Goal: Task Accomplishment & Management: Use online tool/utility

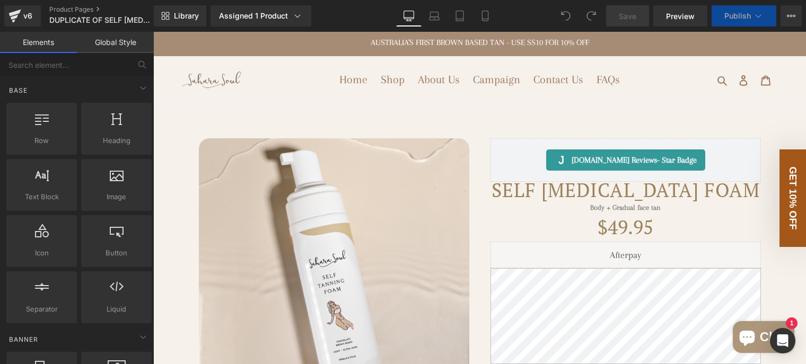
scroll to position [53, 0]
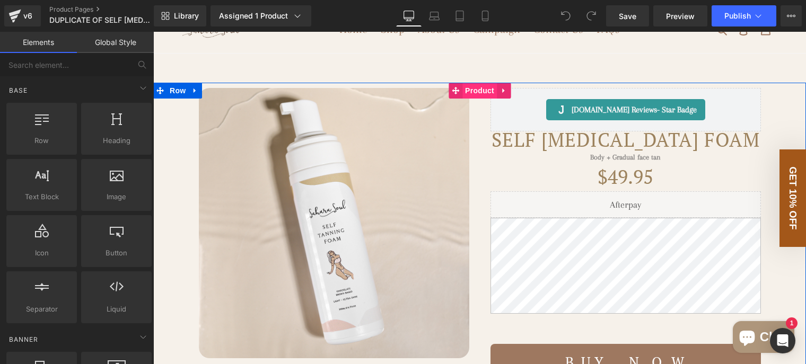
click at [477, 99] on span "Product" at bounding box center [480, 91] width 34 height 16
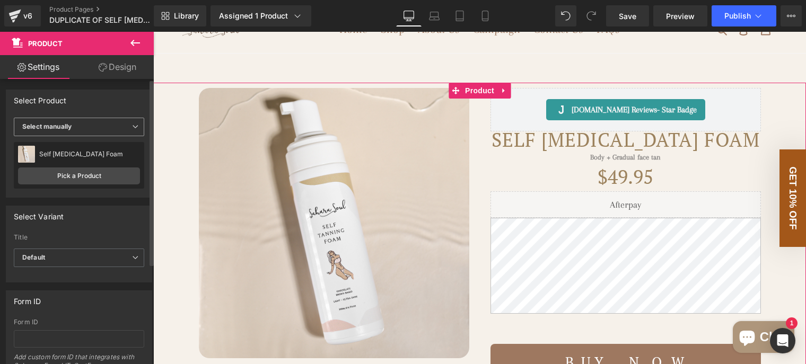
click at [93, 130] on span "Select manually" at bounding box center [79, 127] width 130 height 19
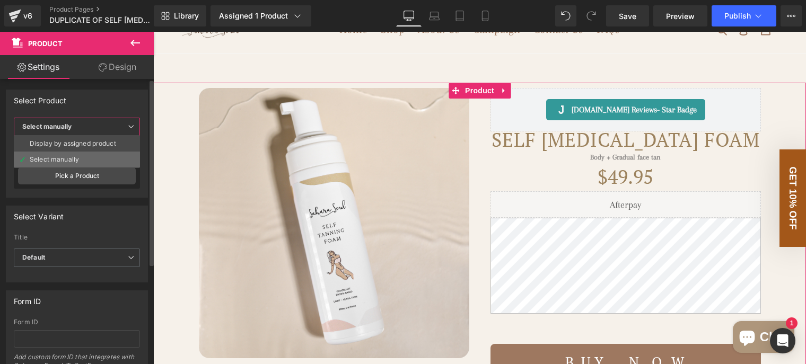
click at [80, 156] on li "Select manually" at bounding box center [77, 160] width 126 height 16
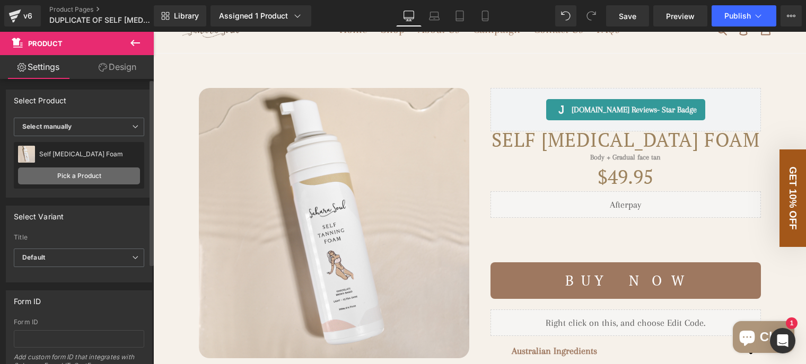
click at [83, 175] on link "Pick a Product" at bounding box center [79, 176] width 122 height 17
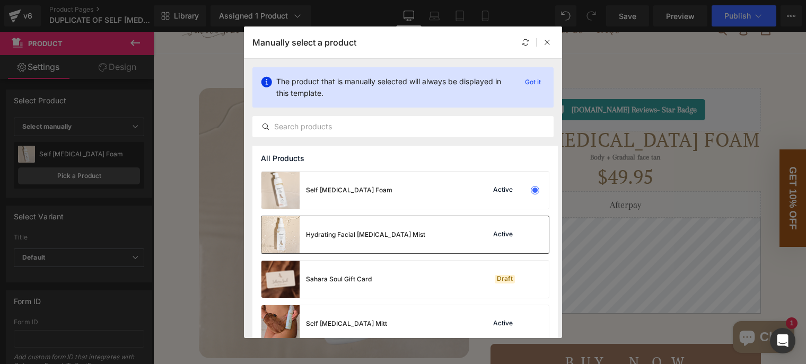
scroll to position [57, 0]
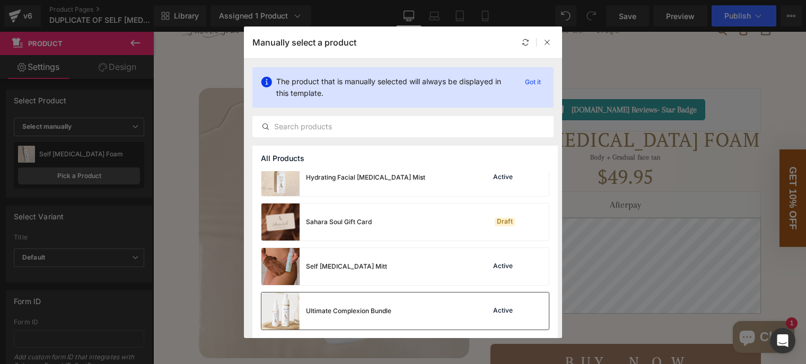
click at [450, 307] on div "Ultimate Complexion Bundle Active" at bounding box center [404, 311] width 287 height 37
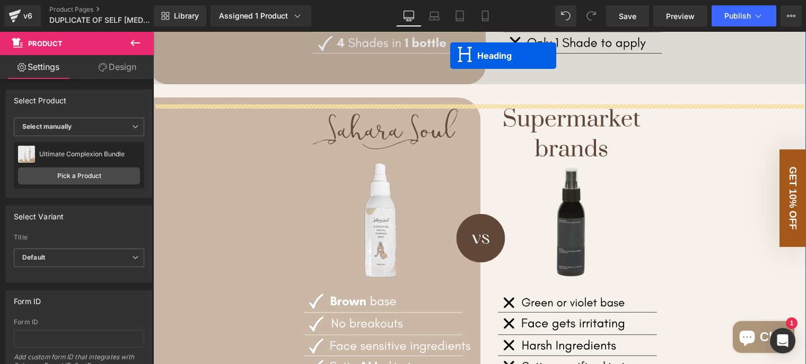
scroll to position [923, 0]
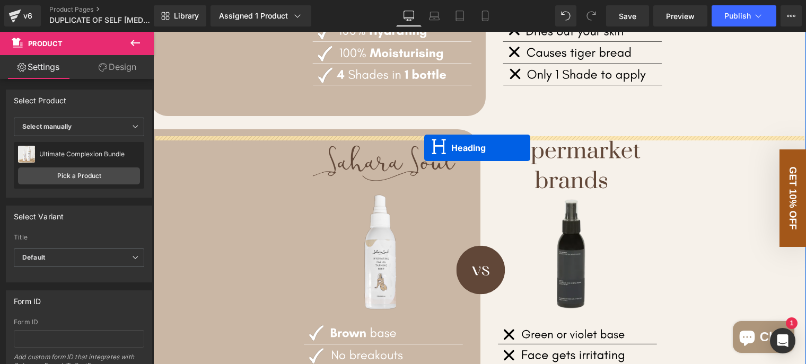
drag, startPoint x: 452, startPoint y: 142, endPoint x: 424, endPoint y: 148, distance: 28.2
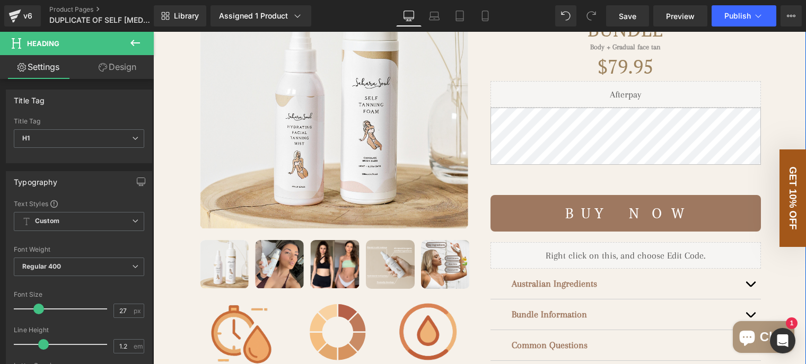
scroll to position [0, 0]
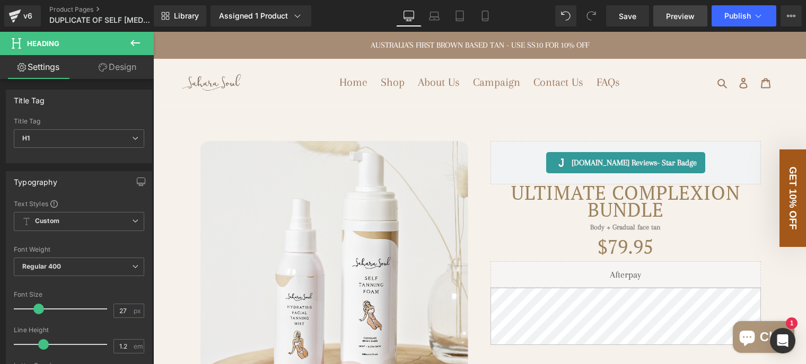
click at [676, 22] on link "Preview" at bounding box center [680, 15] width 54 height 21
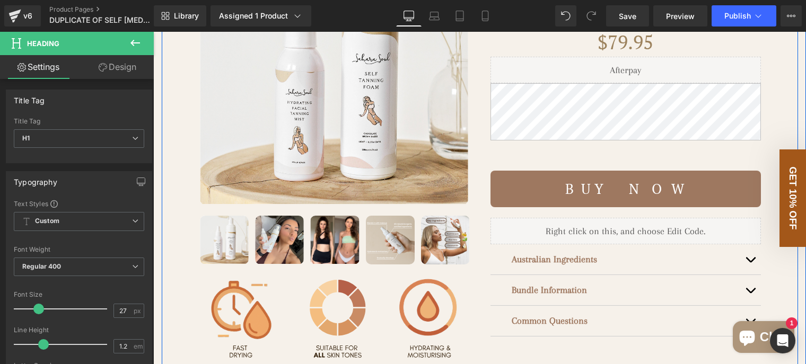
scroll to position [53, 0]
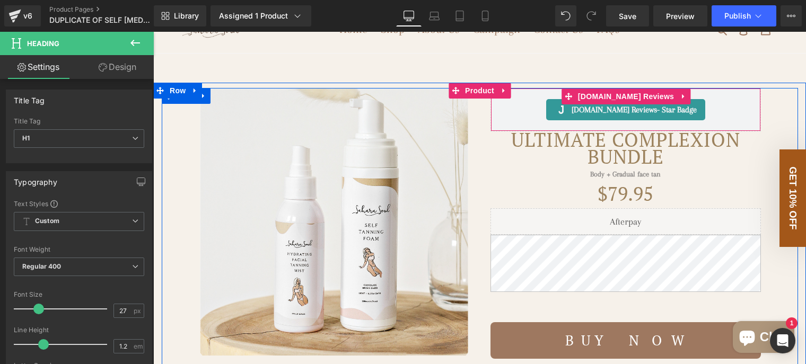
click at [511, 120] on div "Judge.me Reviews - Star Badge" at bounding box center [626, 109] width 248 height 21
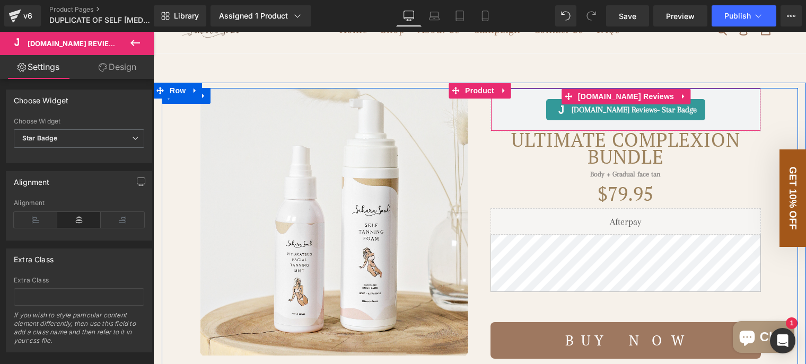
click at [527, 120] on div "Judge.me Reviews - Star Badge" at bounding box center [626, 109] width 248 height 21
click at [682, 99] on icon at bounding box center [683, 96] width 2 height 5
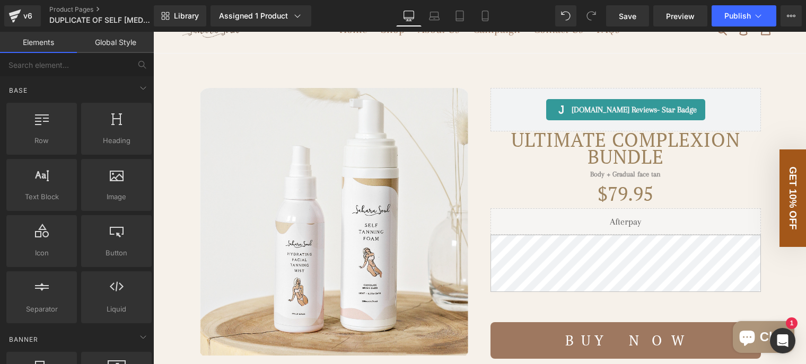
scroll to position [0, 0]
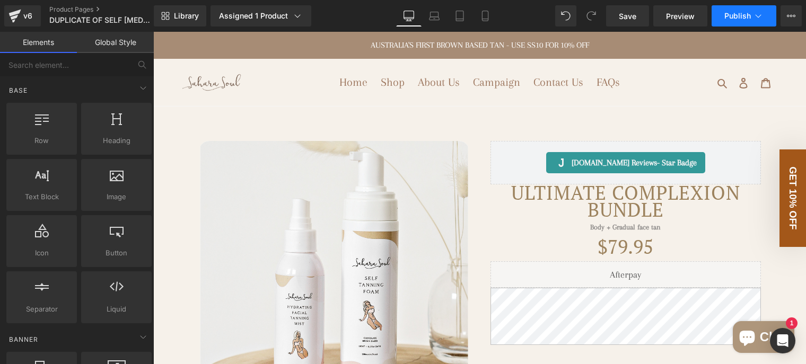
click at [720, 18] on button "Publish" at bounding box center [744, 15] width 65 height 21
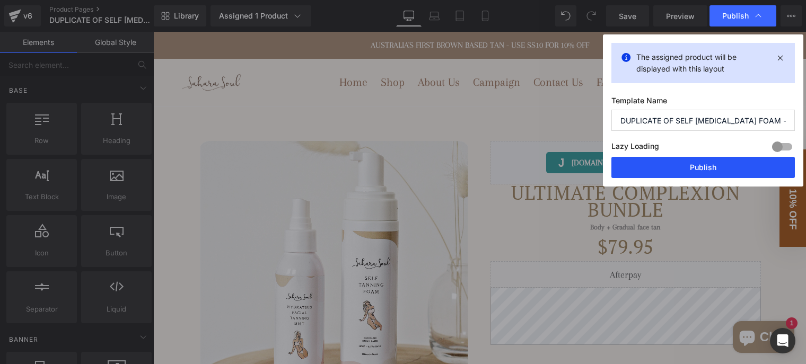
drag, startPoint x: 704, startPoint y: 162, endPoint x: 511, endPoint y: 99, distance: 202.6
click at [704, 162] on button "Publish" at bounding box center [704, 167] width 184 height 21
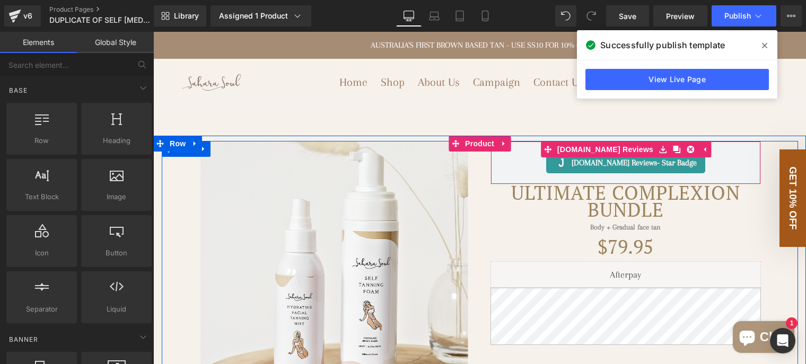
click at [536, 173] on div "Judge.me Reviews - Star Badge" at bounding box center [626, 162] width 248 height 21
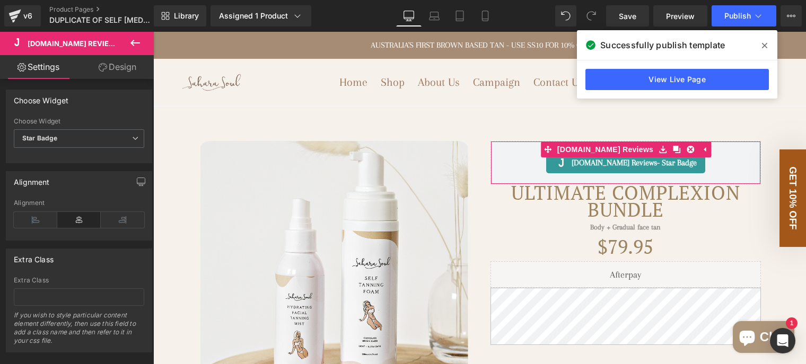
click at [124, 66] on link "Design" at bounding box center [117, 67] width 77 height 24
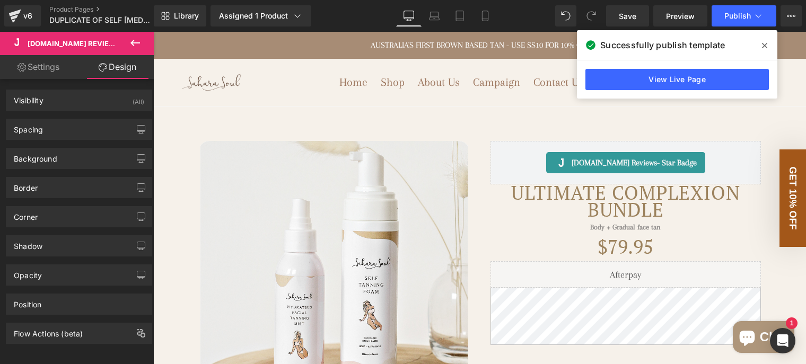
click at [93, 42] on span "[DOMAIN_NAME] Reviews" at bounding box center [74, 43] width 93 height 8
click at [135, 40] on icon at bounding box center [135, 43] width 13 height 13
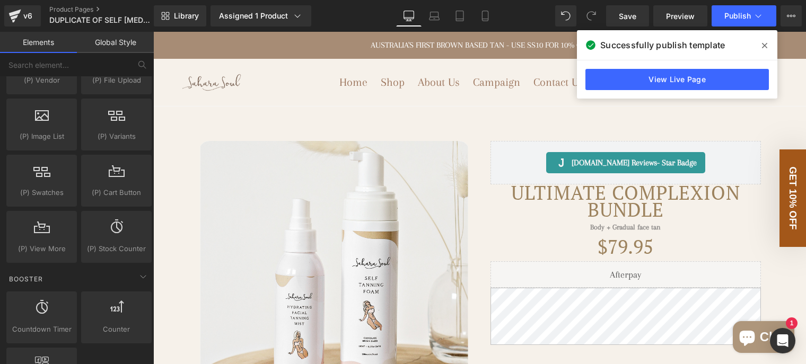
scroll to position [1114, 0]
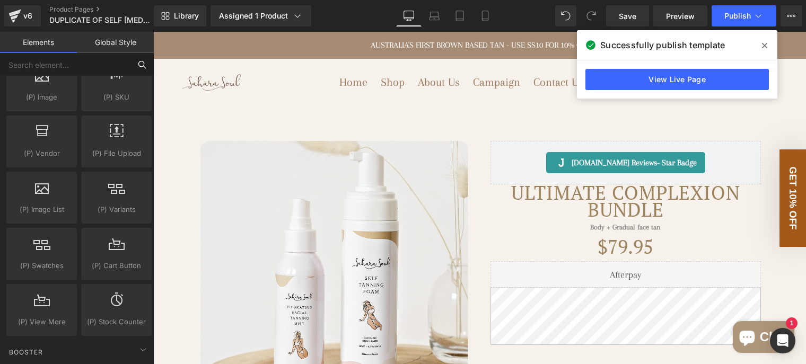
click at [54, 65] on input "text" at bounding box center [65, 64] width 130 height 23
click at [170, 13] on link "Library" at bounding box center [180, 15] width 53 height 21
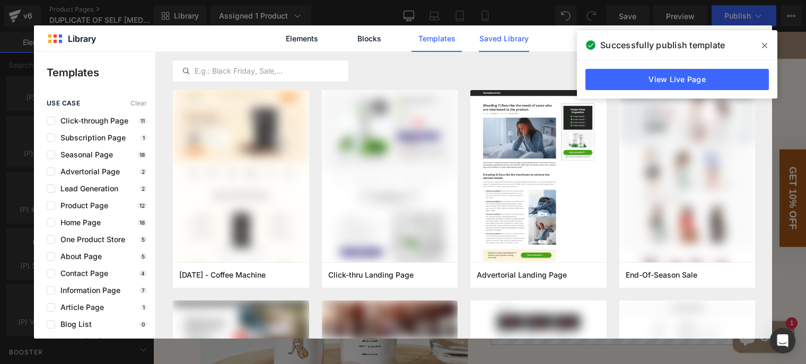
click at [507, 39] on link "Saved Library" at bounding box center [504, 38] width 50 height 27
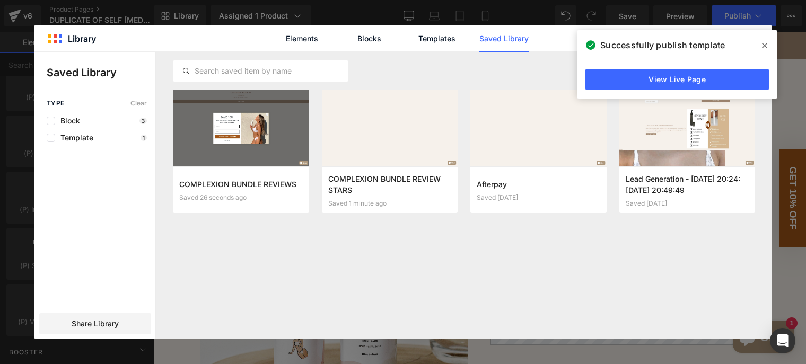
click at [763, 47] on icon at bounding box center [764, 45] width 5 height 5
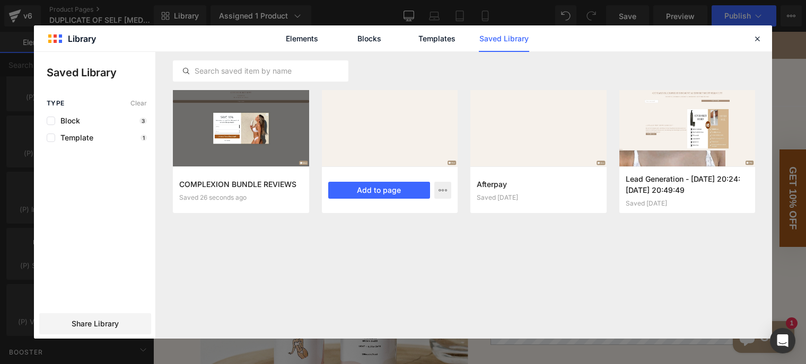
click at [385, 134] on div at bounding box center [390, 128] width 136 height 76
click at [443, 193] on icon "button" at bounding box center [443, 190] width 8 height 8
click at [434, 137] on div at bounding box center [403, 195] width 738 height 287
click at [416, 135] on div at bounding box center [390, 128] width 136 height 76
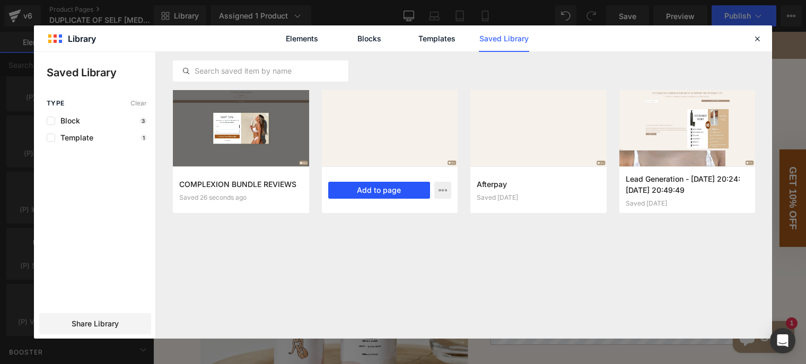
click at [408, 188] on button "Add to page" at bounding box center [379, 190] width 102 height 17
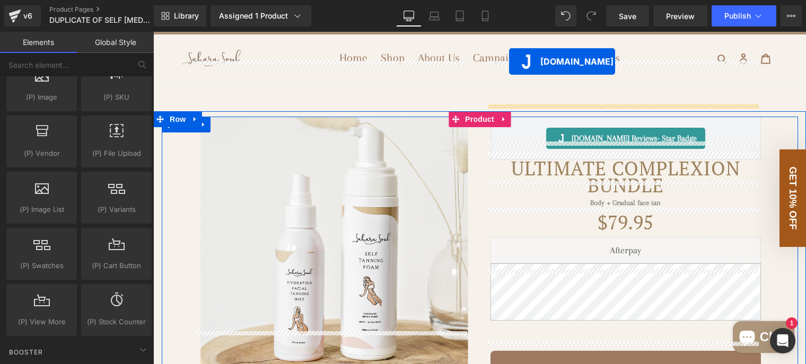
scroll to position [0, 0]
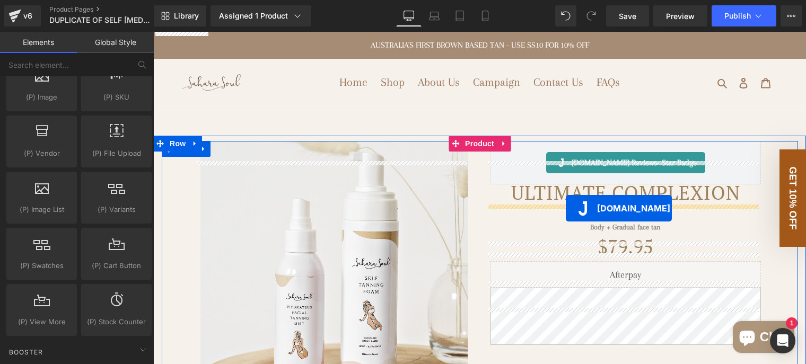
drag, startPoint x: 433, startPoint y: 94, endPoint x: 566, endPoint y: 208, distance: 175.6
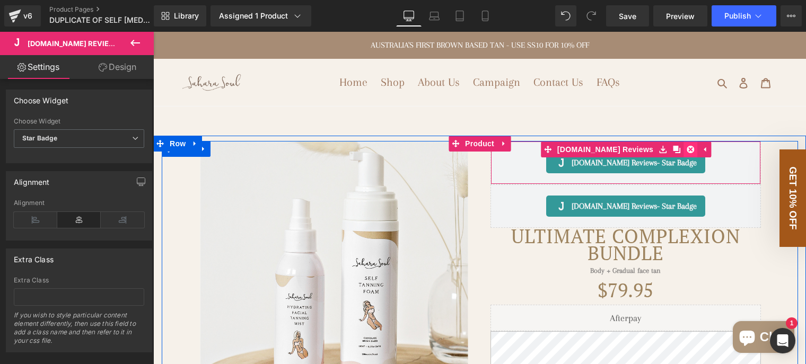
click at [687, 153] on icon at bounding box center [690, 149] width 7 height 7
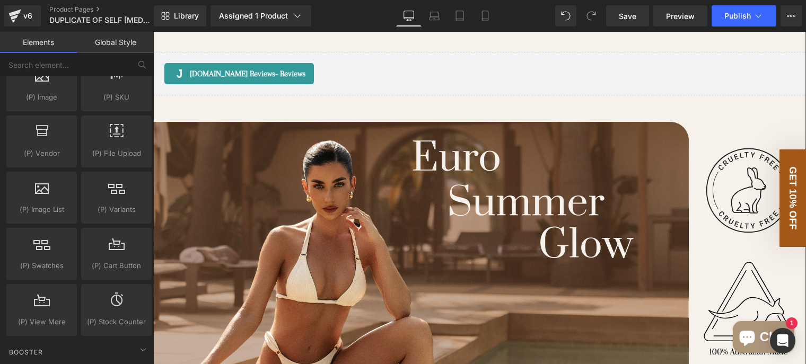
scroll to position [1326, 0]
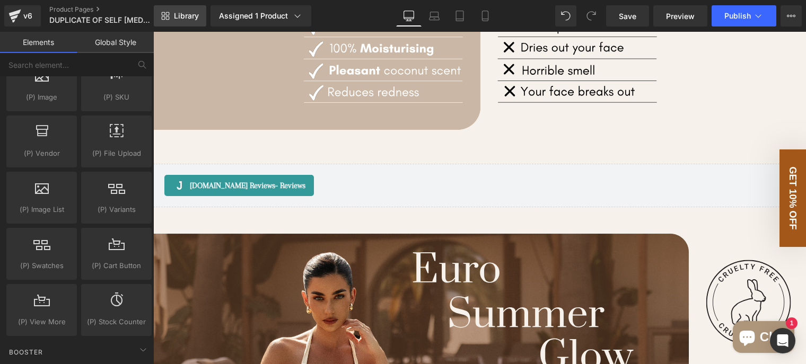
click at [190, 19] on span "Library" at bounding box center [186, 16] width 25 height 10
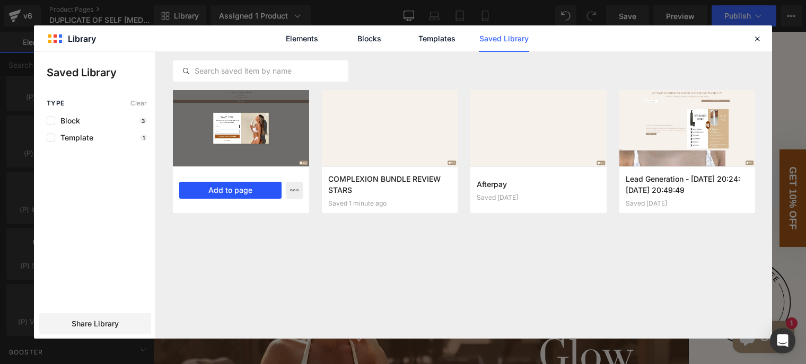
click at [231, 188] on button "Add to page" at bounding box center [230, 190] width 102 height 17
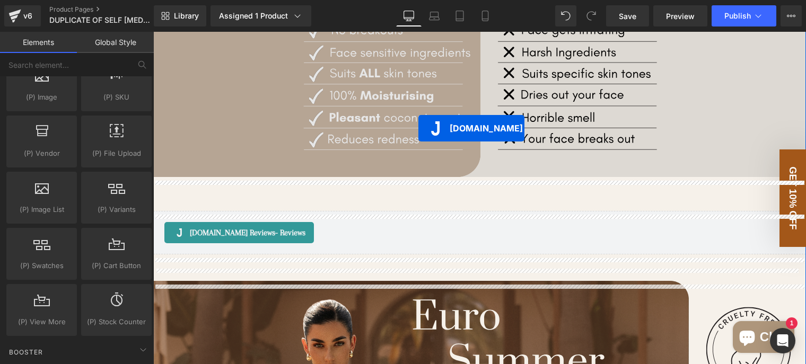
scroll to position [1267, 0]
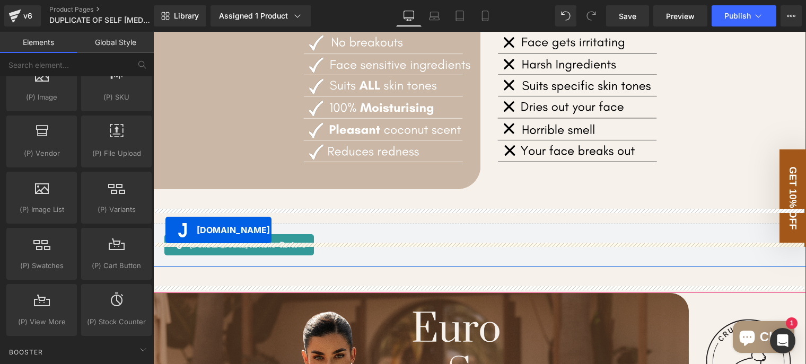
drag, startPoint x: 435, startPoint y: 92, endPoint x: 165, endPoint y: 230, distance: 303.2
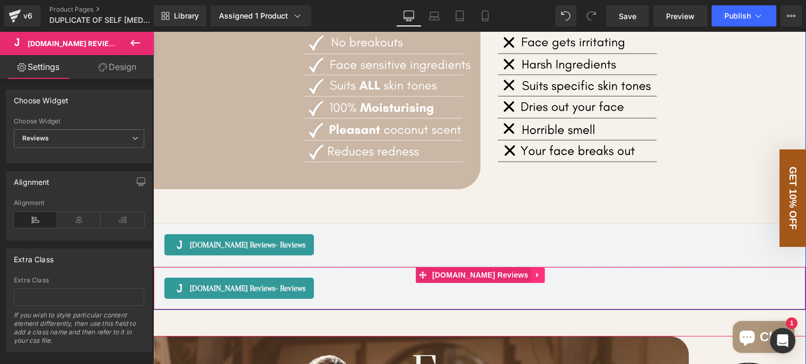
click at [534, 279] on icon at bounding box center [537, 275] width 7 height 8
click at [541, 279] on icon at bounding box center [544, 275] width 7 height 7
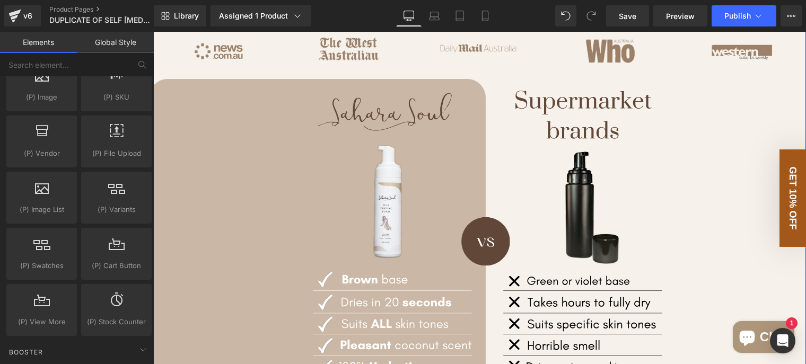
scroll to position [471, 0]
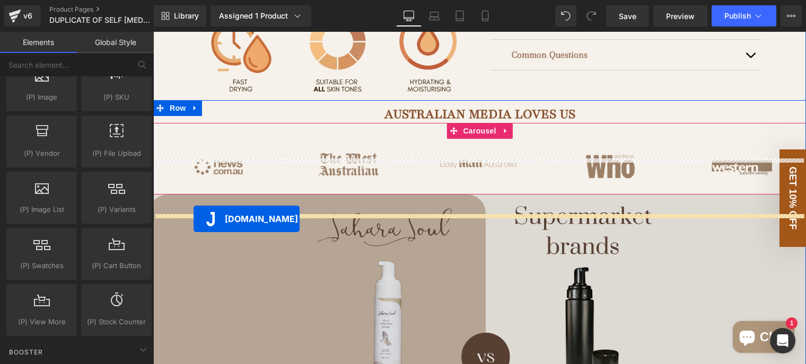
drag, startPoint x: 437, startPoint y: 250, endPoint x: 194, endPoint y: 219, distance: 245.4
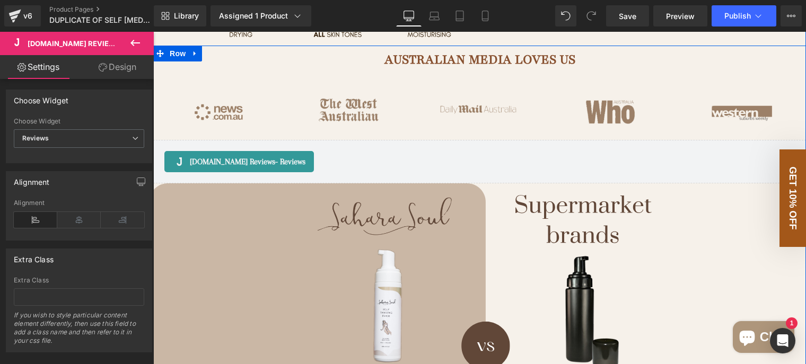
scroll to position [524, 0]
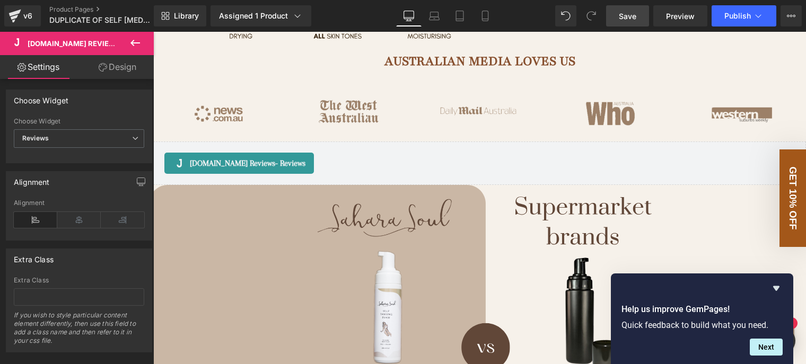
drag, startPoint x: 630, startPoint y: 24, endPoint x: 477, endPoint y: 50, distance: 155.6
click at [630, 24] on link "Save" at bounding box center [627, 15] width 43 height 21
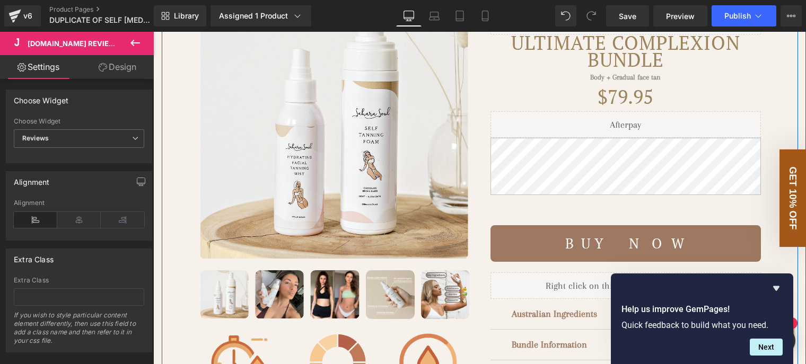
scroll to position [0, 0]
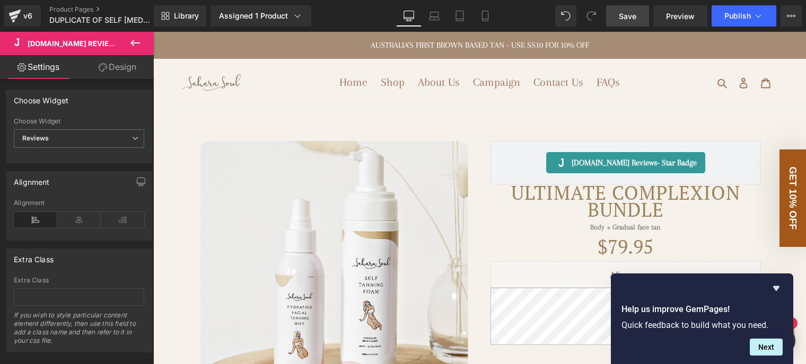
click at [630, 14] on span "Save" at bounding box center [628, 16] width 18 height 11
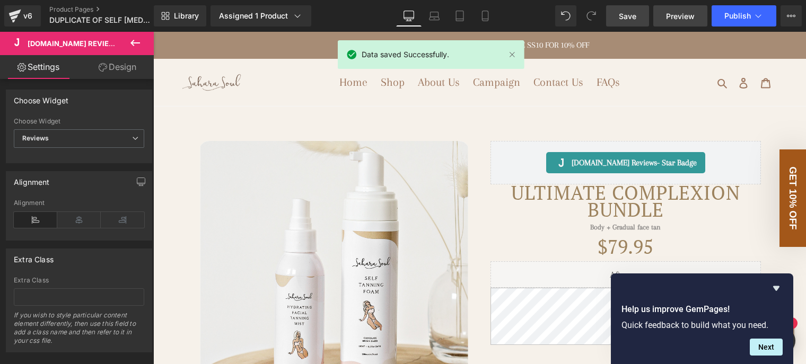
click at [680, 23] on link "Preview" at bounding box center [680, 15] width 54 height 21
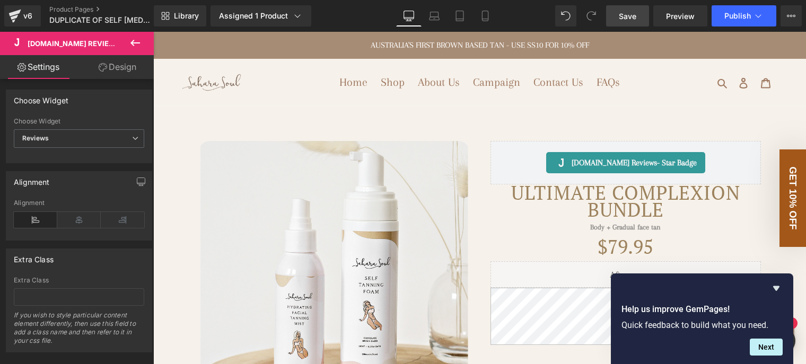
click at [635, 11] on span "Save" at bounding box center [628, 16] width 18 height 11
click at [74, 9] on link "Product Pages" at bounding box center [110, 9] width 122 height 8
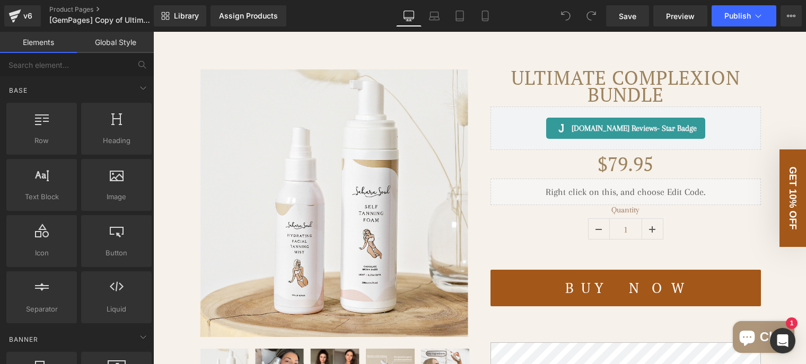
scroll to position [106, 0]
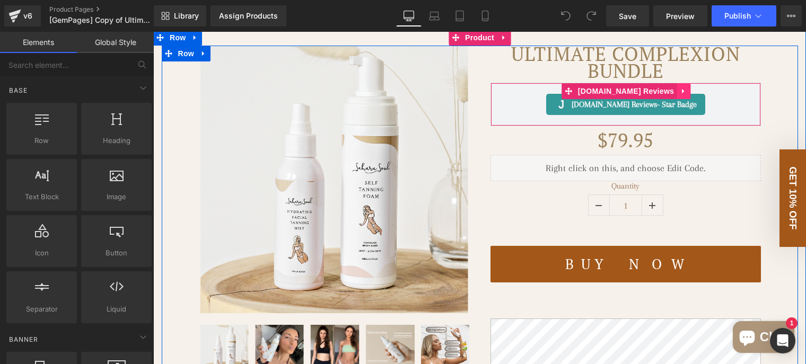
click at [680, 95] on icon at bounding box center [683, 92] width 7 height 8
click at [659, 95] on icon at bounding box center [662, 92] width 7 height 8
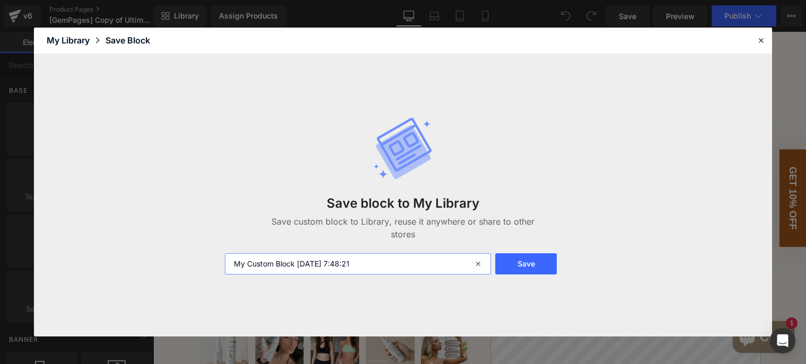
click at [380, 265] on input "My Custom Block [DATE] 7:48:21" at bounding box center [358, 264] width 266 height 21
type input "COMPLEXION BUNDLE REVIEW STARS"
click at [530, 261] on button "Save" at bounding box center [526, 264] width 62 height 21
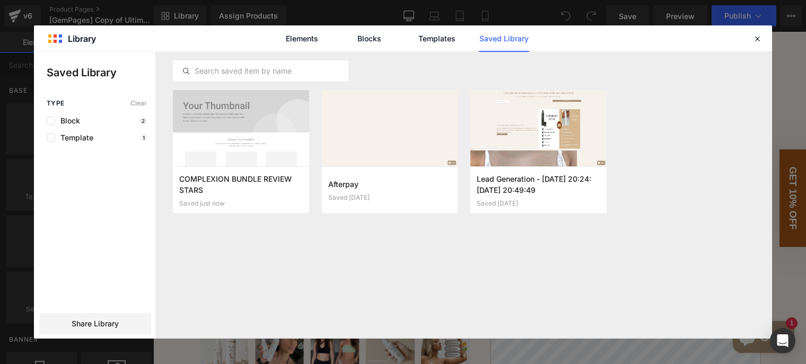
click at [696, 137] on div "COMPLEXION BUNDLE REVIEW STARS Saved just now Add to page Afterpay Saved [DATE]…" at bounding box center [464, 158] width 582 height 136
click at [756, 34] on icon at bounding box center [758, 39] width 10 height 10
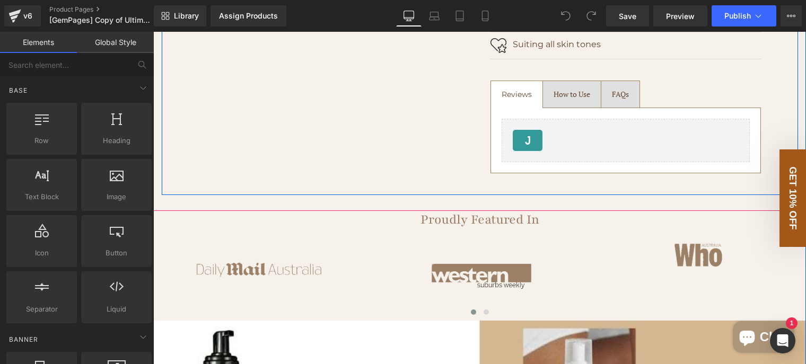
scroll to position [540, 0]
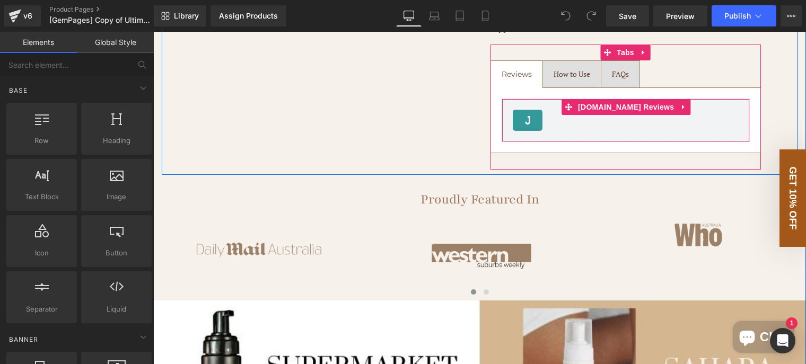
click at [666, 131] on div "[DOMAIN_NAME] Reviews - Reviews" at bounding box center [626, 120] width 226 height 21
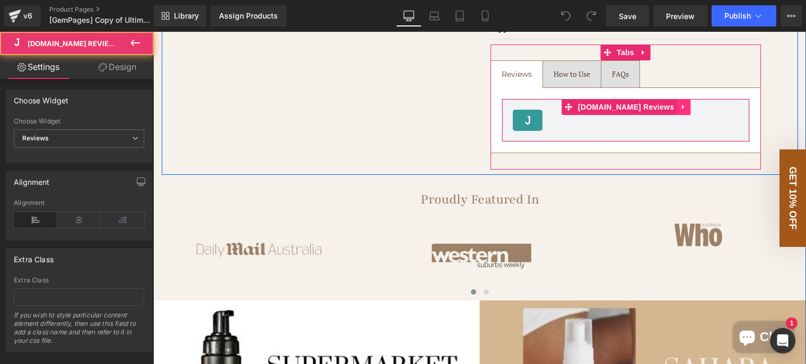
click at [680, 111] on icon at bounding box center [683, 107] width 7 height 8
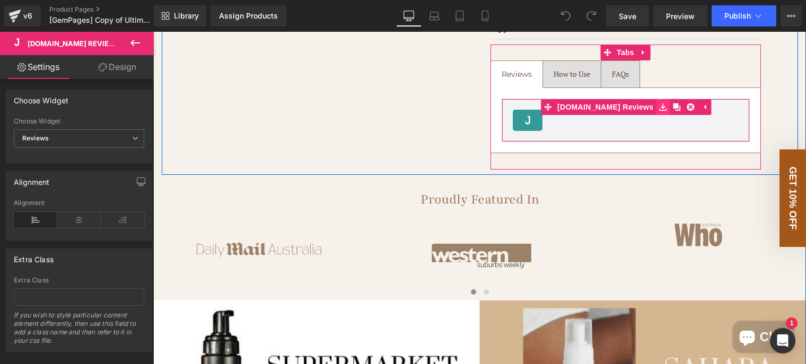
click at [659, 111] on icon at bounding box center [662, 107] width 7 height 8
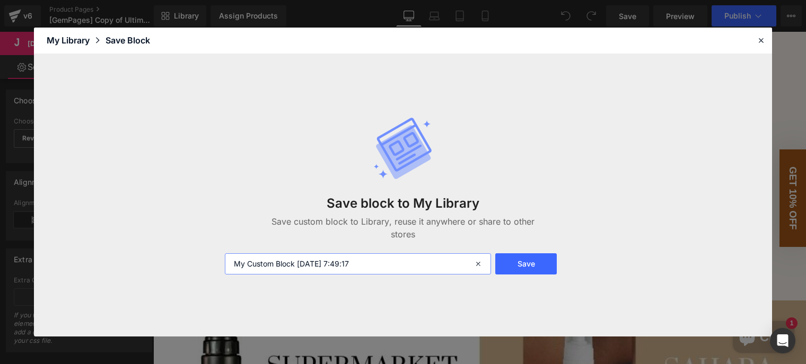
click at [336, 265] on input "My Custom Block [DATE] 7:49:17" at bounding box center [358, 264] width 266 height 21
type input "COMPLEXION BUNDLE REVIEWS"
click at [541, 263] on button "Save" at bounding box center [526, 264] width 62 height 21
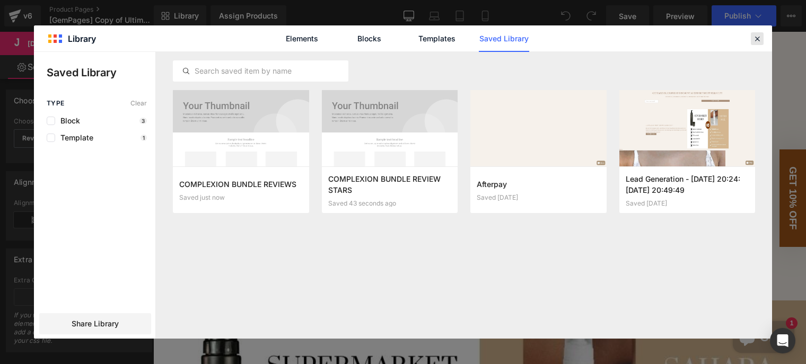
click at [757, 38] on icon at bounding box center [758, 39] width 10 height 10
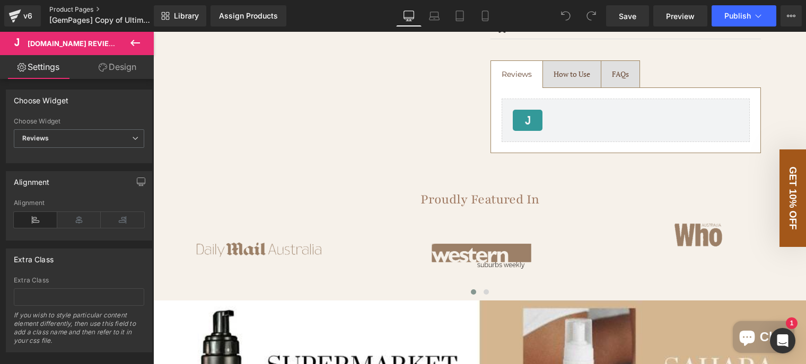
click at [64, 11] on link "Product Pages" at bounding box center [110, 9] width 122 height 8
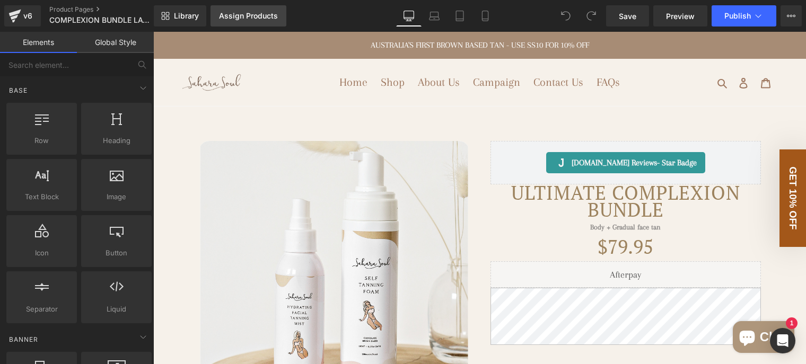
click at [270, 16] on div "Assign Products" at bounding box center [248, 16] width 59 height 8
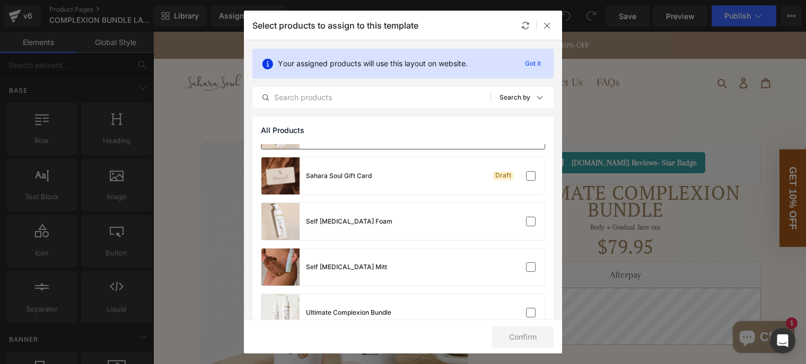
scroll to position [59, 0]
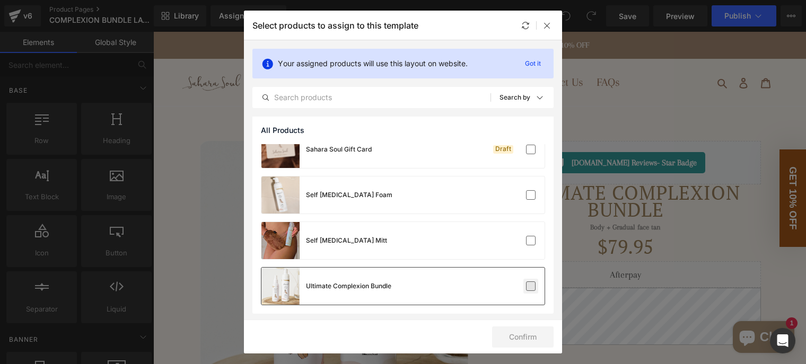
click at [526, 287] on label at bounding box center [531, 287] width 10 height 10
click at [531, 286] on input "checkbox" at bounding box center [531, 286] width 0 height 0
click at [533, 337] on button "Confirm" at bounding box center [523, 337] width 62 height 21
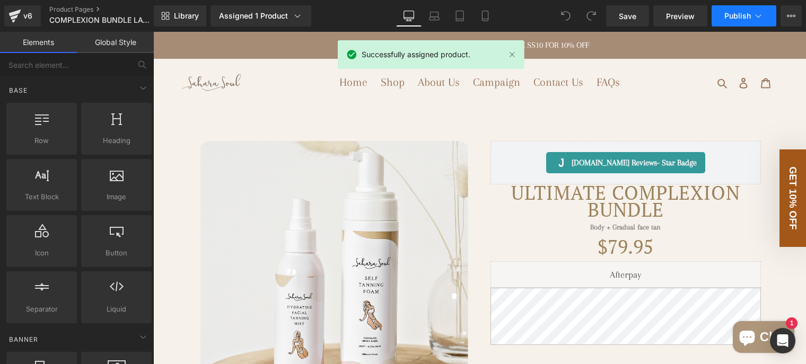
click at [730, 12] on span "Publish" at bounding box center [738, 16] width 27 height 8
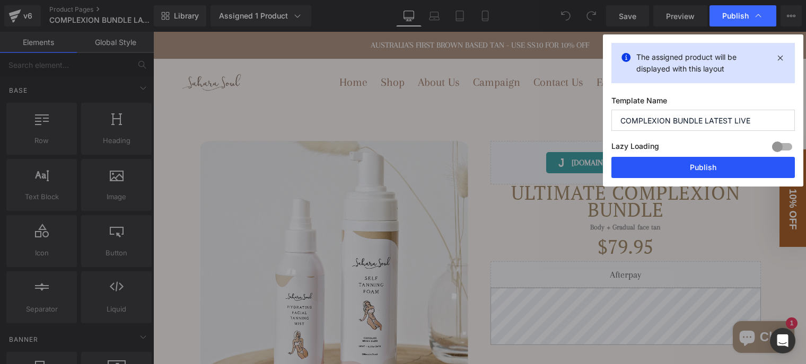
click at [704, 164] on button "Publish" at bounding box center [704, 167] width 184 height 21
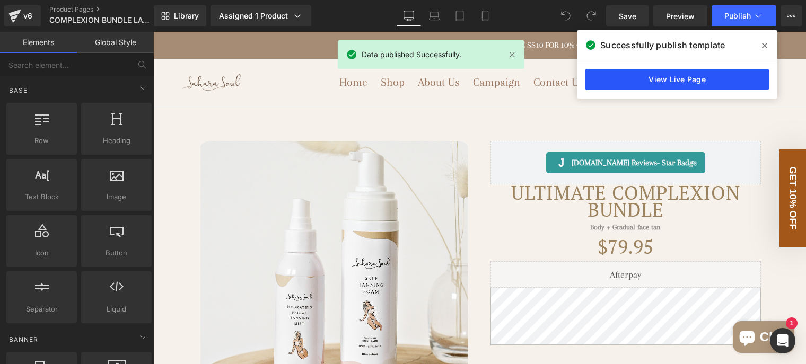
click at [670, 86] on link "View Live Page" at bounding box center [678, 79] width 184 height 21
